Goal: Information Seeking & Learning: Understand process/instructions

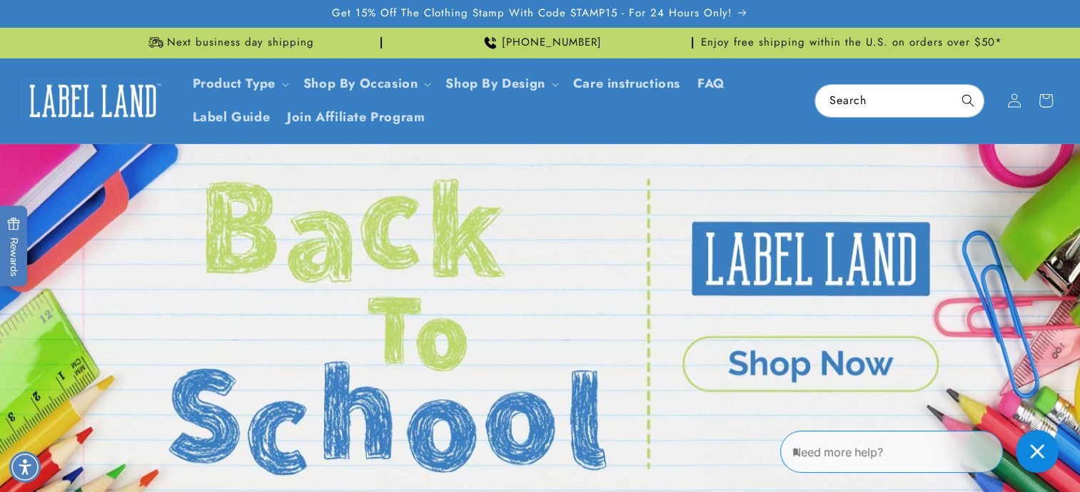
click at [696, 188] on link "Open this option" at bounding box center [540, 325] width 1080 height 362
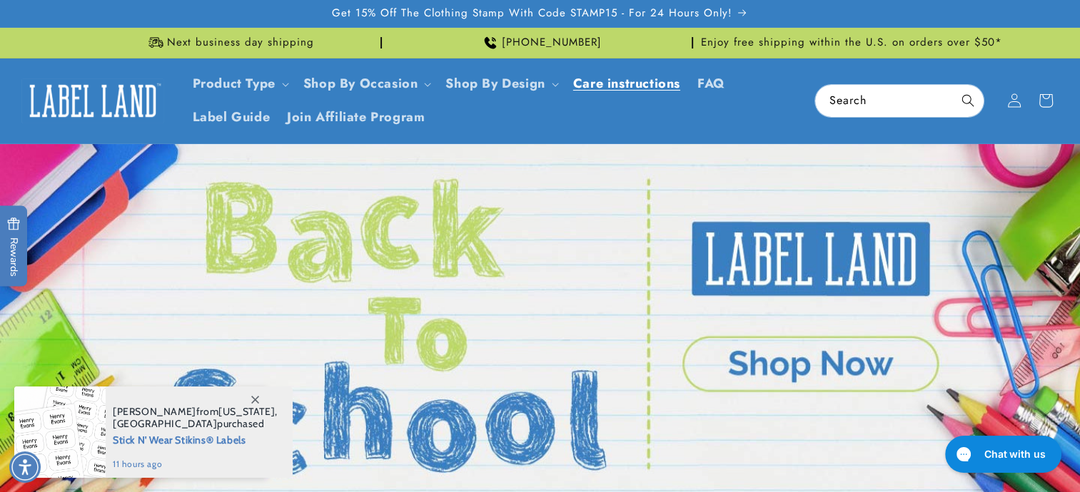
click at [629, 80] on span "Care instructions" at bounding box center [626, 84] width 107 height 16
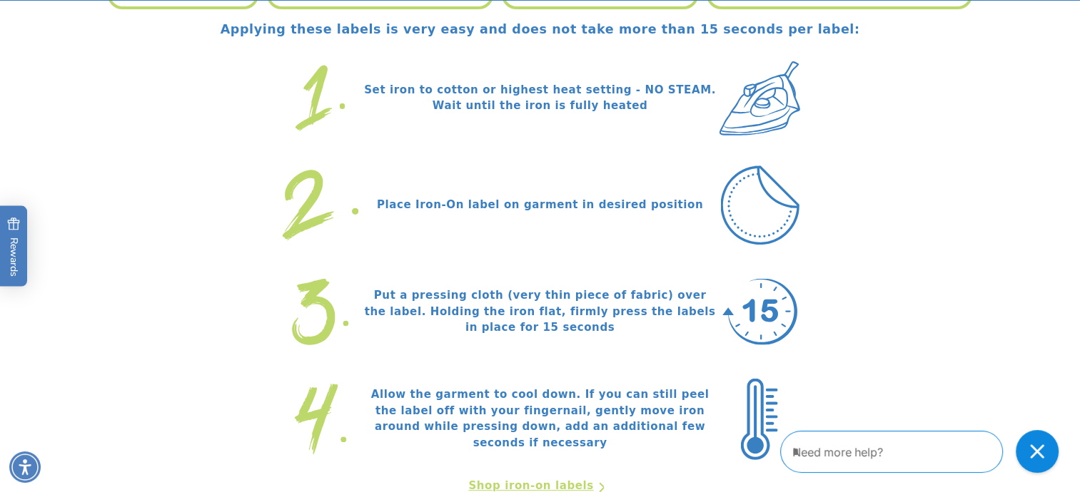
scroll to position [542, 0]
